Goal: Task Accomplishment & Management: Manage account settings

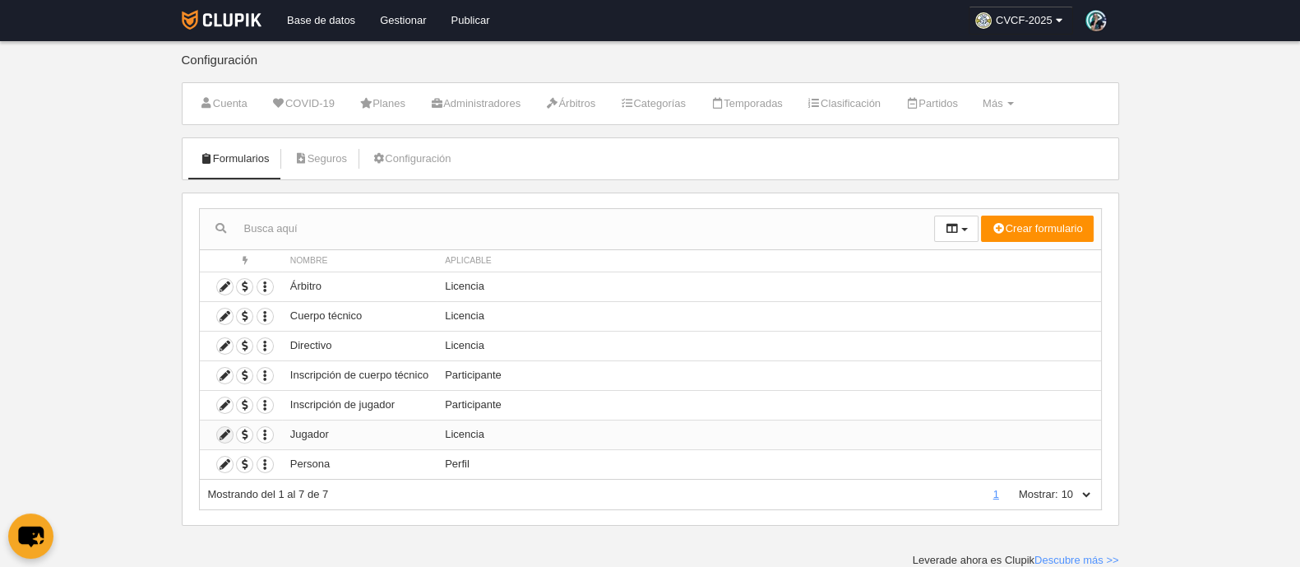
click at [223, 432] on icon at bounding box center [225, 435] width 16 height 16
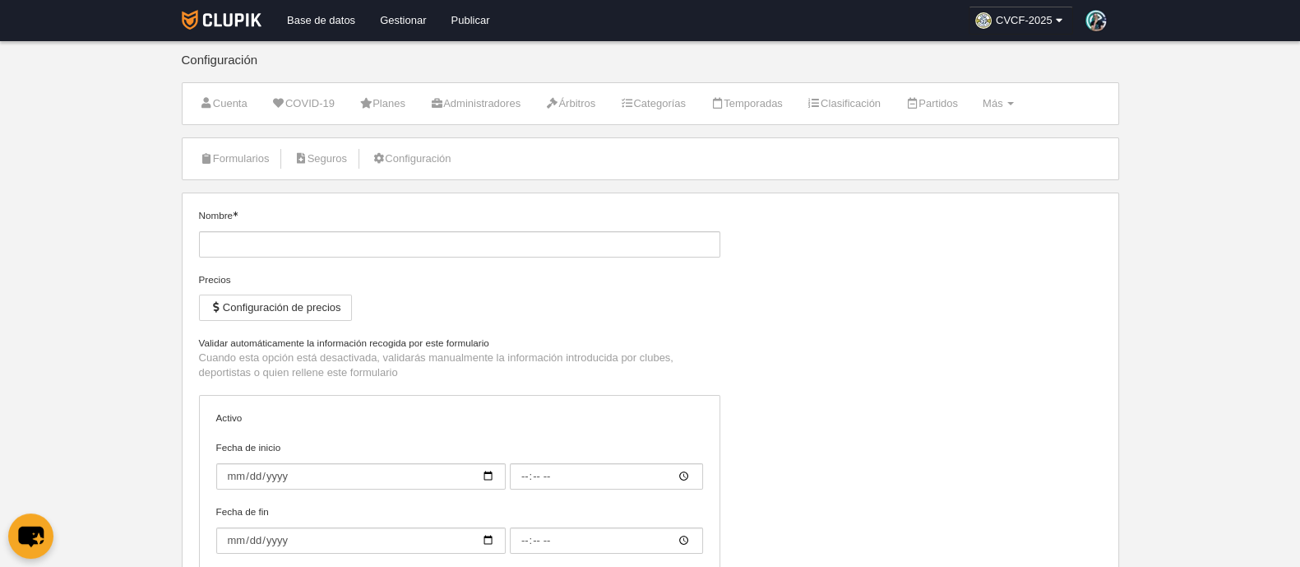
type input "Jugador"
checkbox input "true"
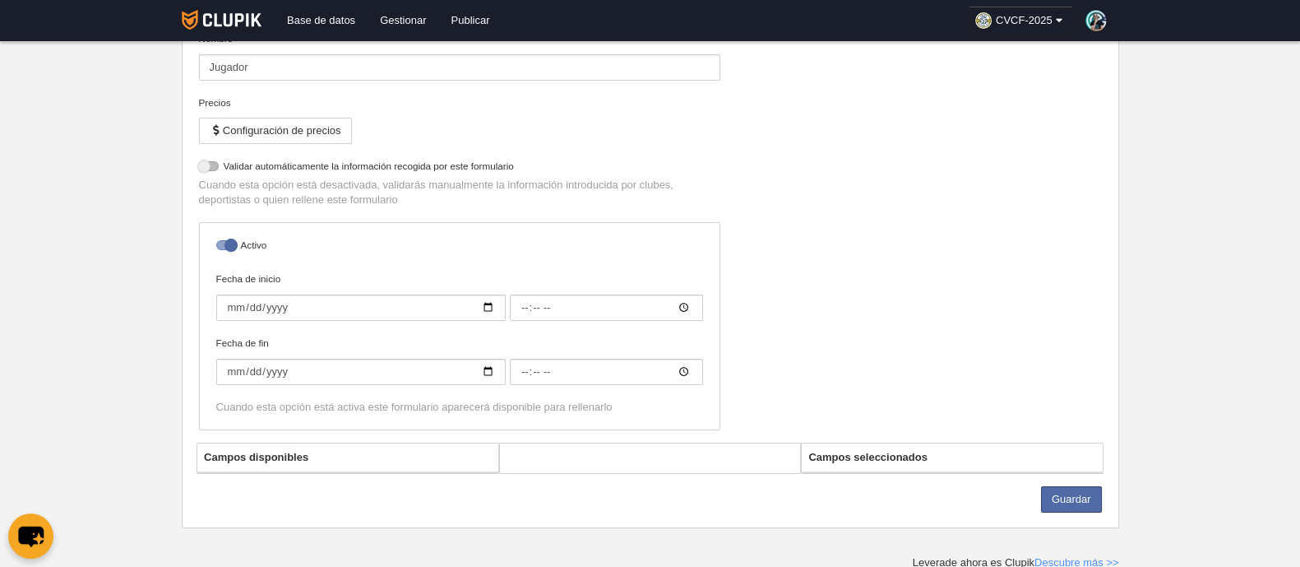
select select "selected"
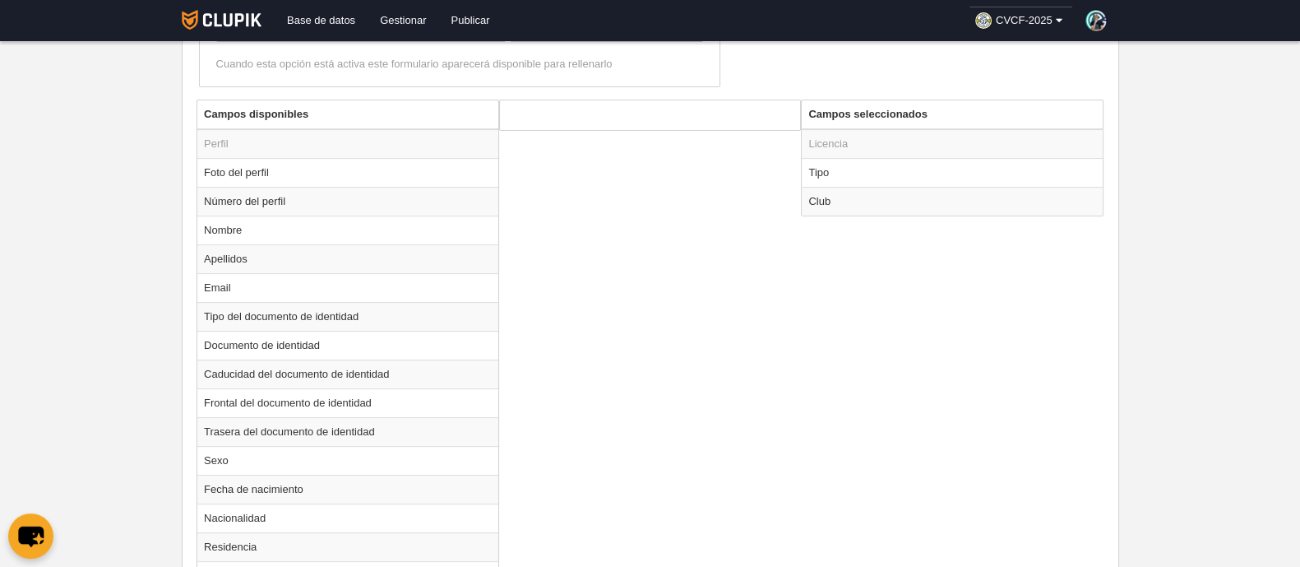
scroll to position [588, 0]
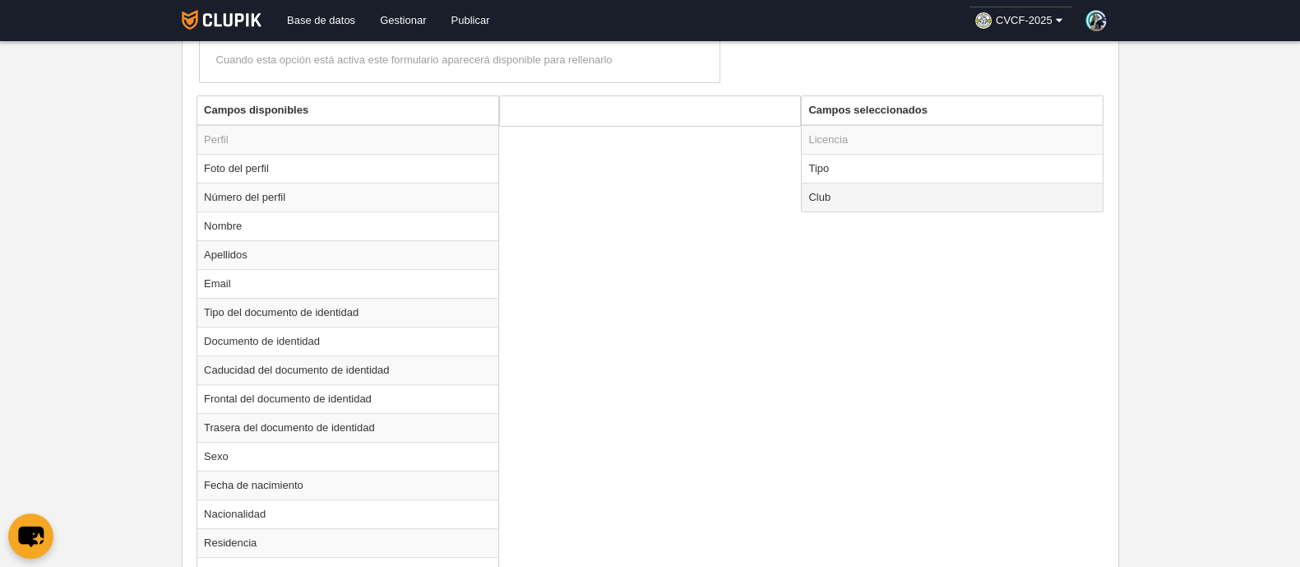
click at [942, 206] on td "Club" at bounding box center [952, 197] width 301 height 29
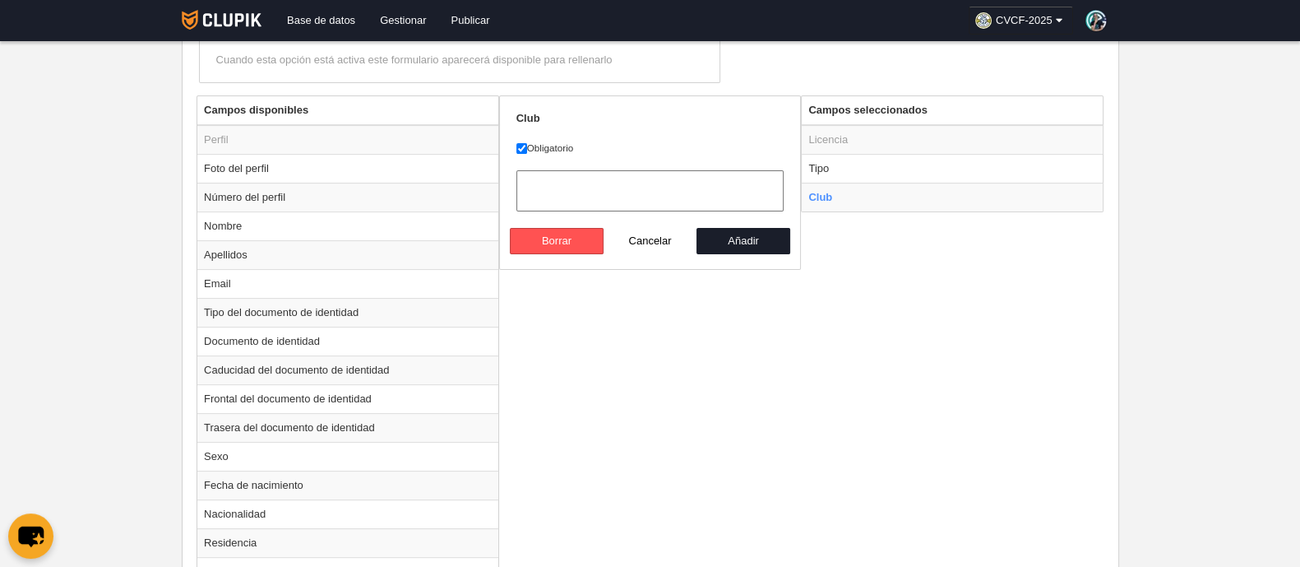
click at [874, 294] on div "Campos disponibles Perfil Foto del perfil Número del perfil Nombre Apellidos Em…" at bounding box center [650, 505] width 916 height 821
click at [933, 306] on div "Campos disponibles Perfil Foto del perfil Número del perfil Nombre Apellidos Em…" at bounding box center [650, 505] width 916 height 821
click at [655, 242] on button "Cancelar" at bounding box center [651, 241] width 94 height 26
radio input "false"
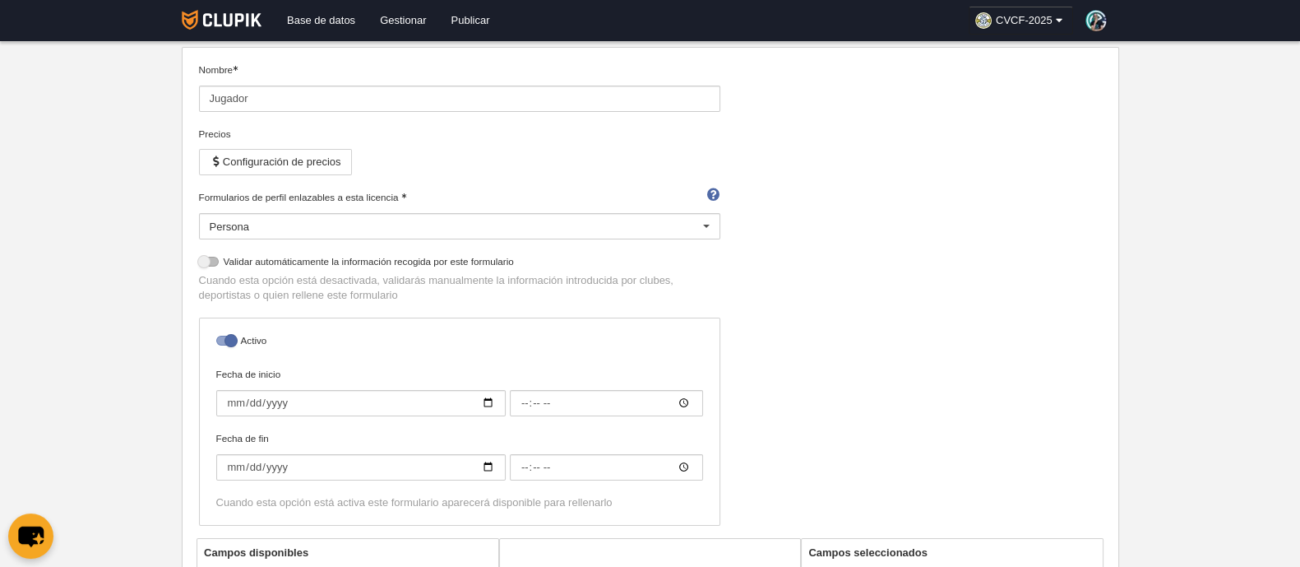
scroll to position [0, 0]
